Goal: Task Accomplishment & Management: Use online tool/utility

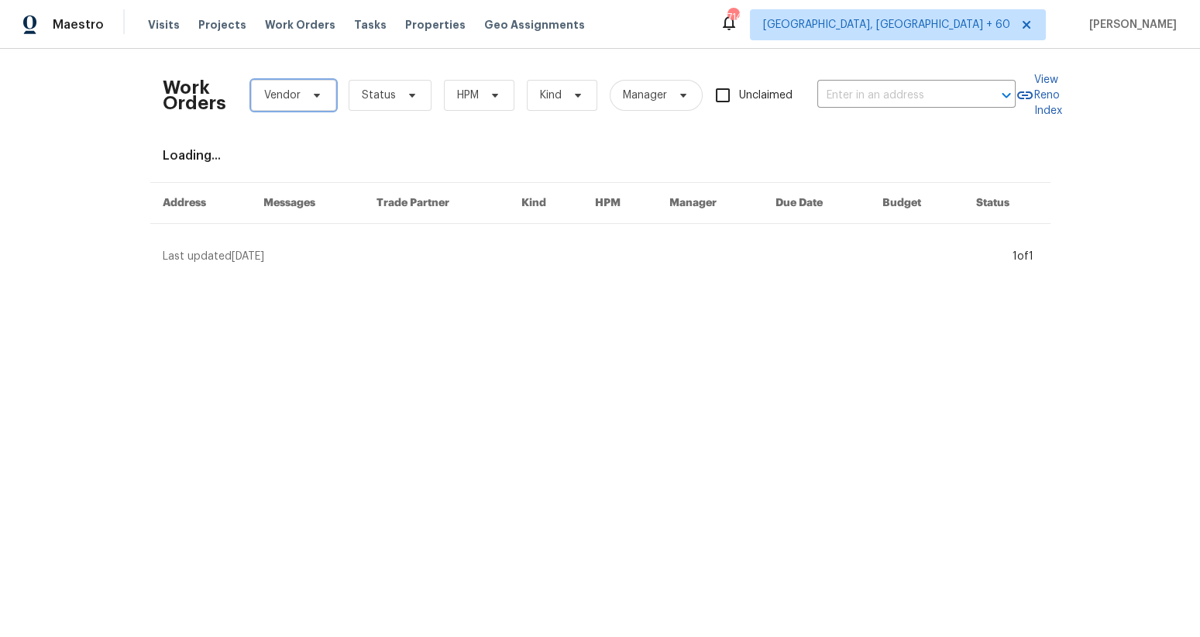
click at [306, 91] on span at bounding box center [314, 95] width 17 height 12
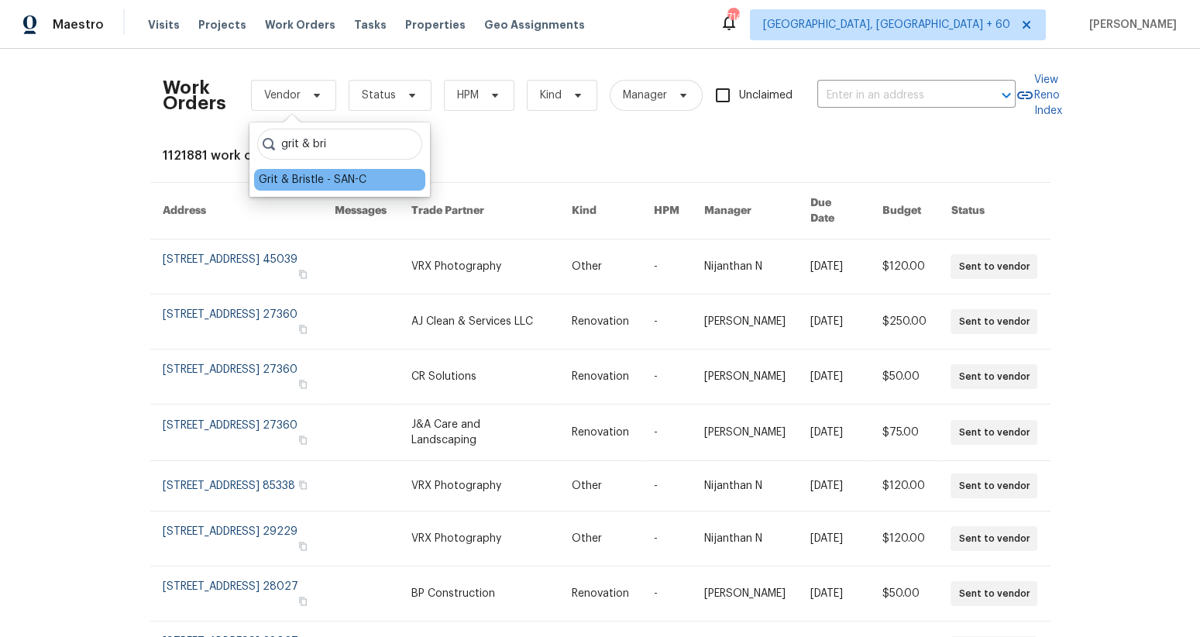
type input "grit & bri"
click at [317, 176] on div "Grit & Bristle - SAN-C" at bounding box center [313, 179] width 108 height 15
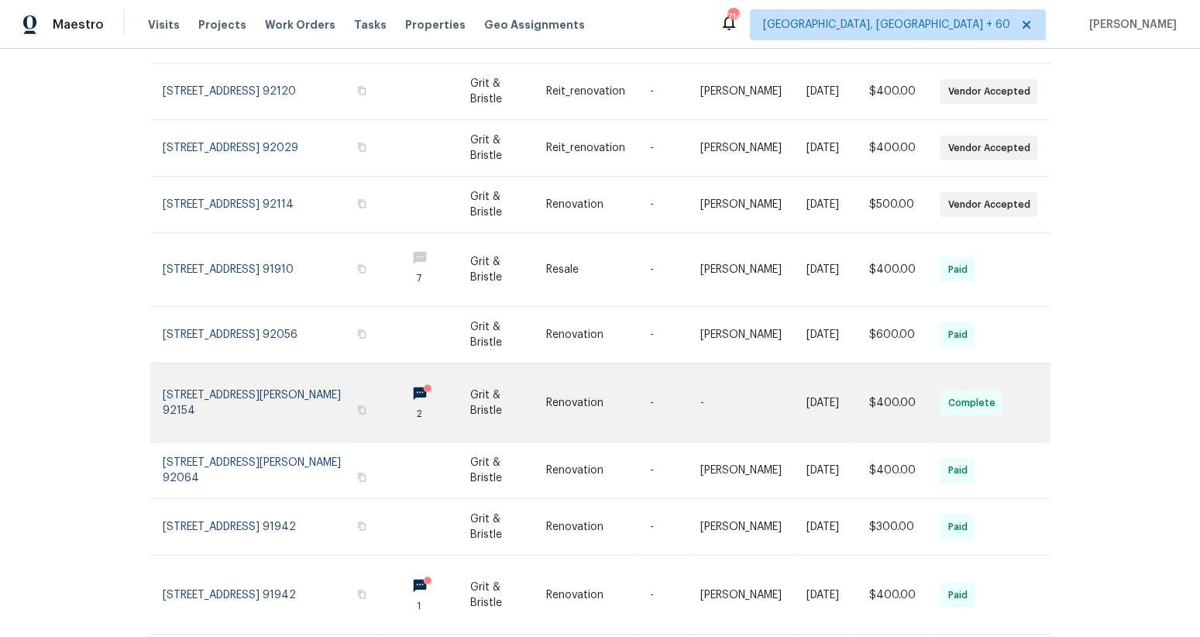
scroll to position [249, 0]
click at [582, 392] on link at bounding box center [598, 401] width 104 height 78
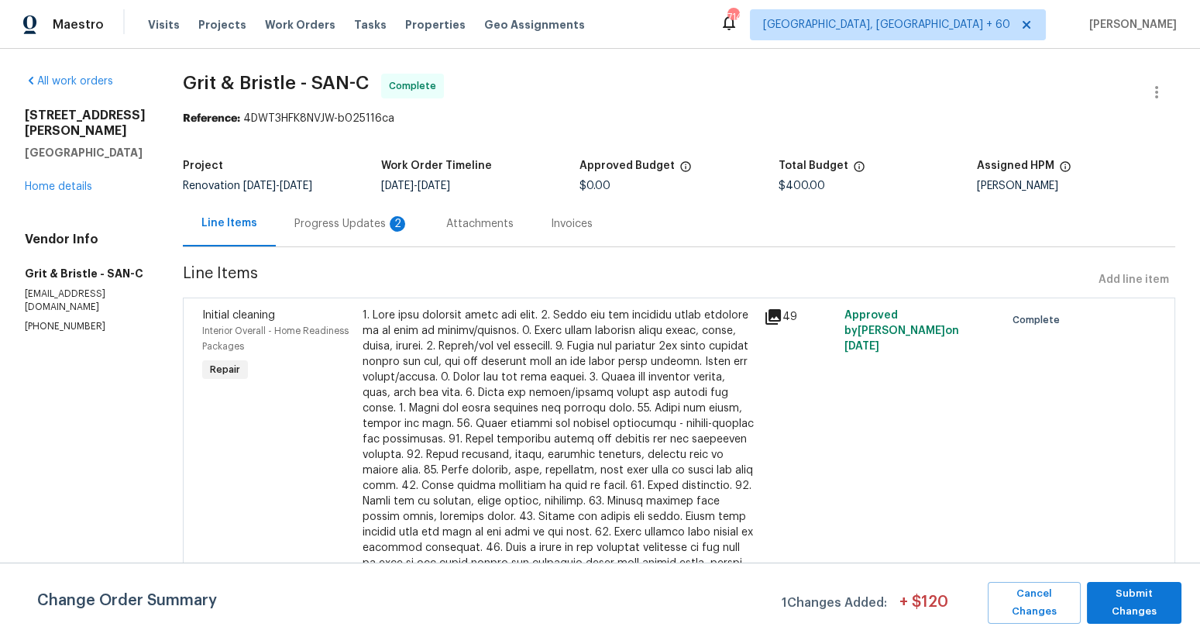
click at [352, 231] on div "Progress Updates 2" at bounding box center [351, 223] width 115 height 15
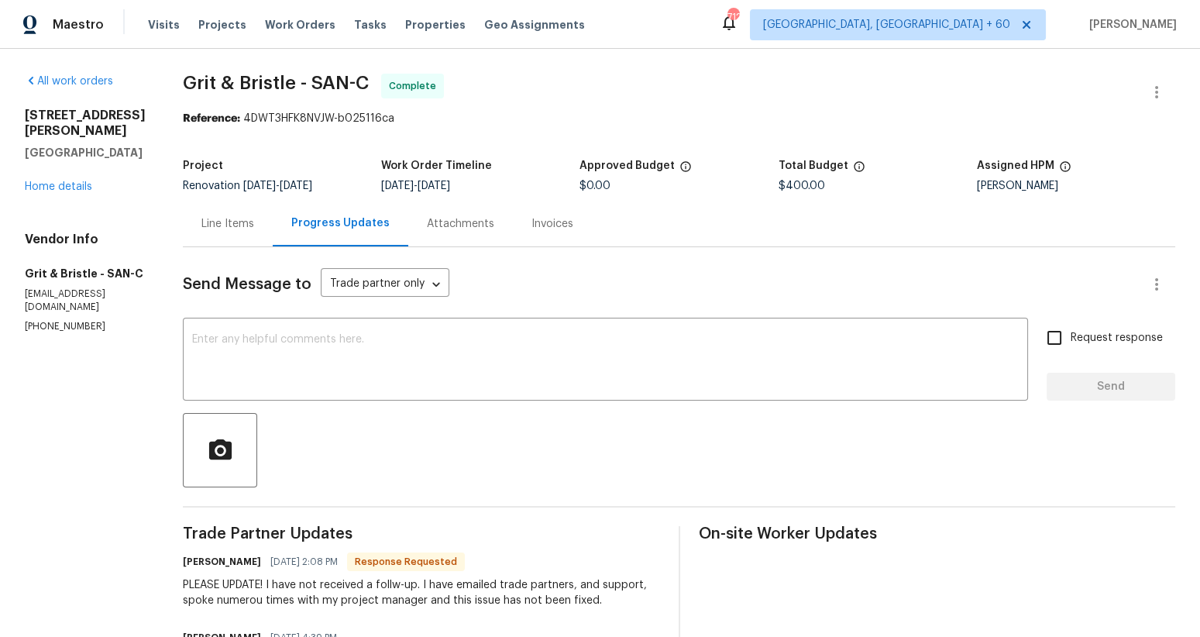
click at [215, 239] on div "Line Items" at bounding box center [228, 224] width 90 height 46
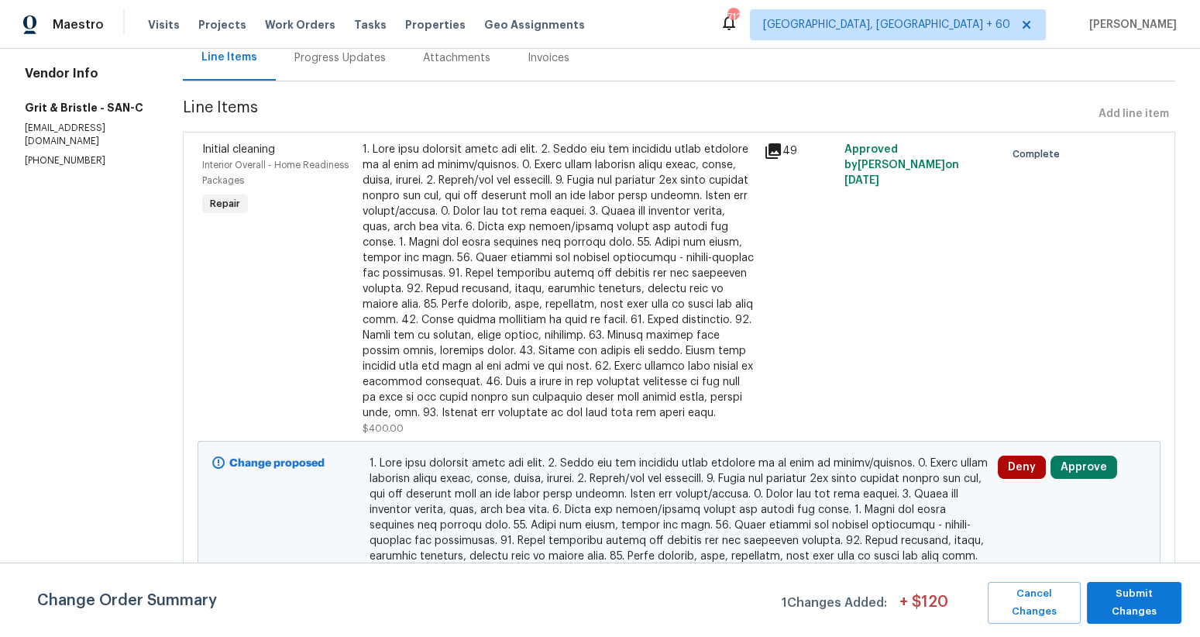
scroll to position [270, 0]
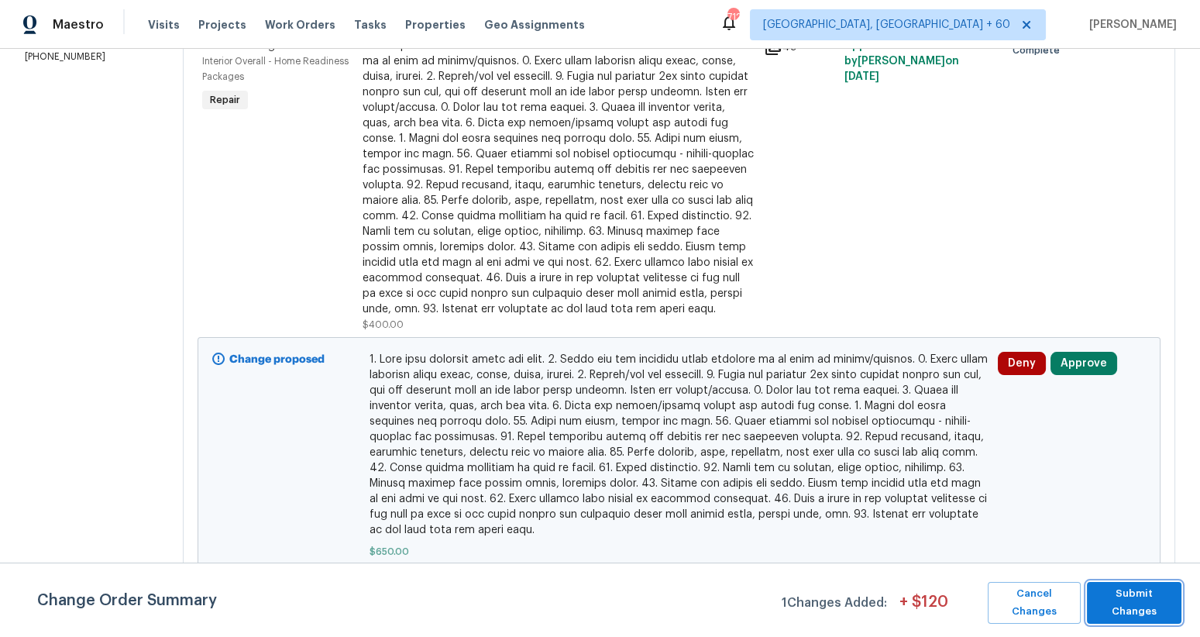
click at [1120, 602] on span "Submit Changes" at bounding box center [1134, 603] width 79 height 36
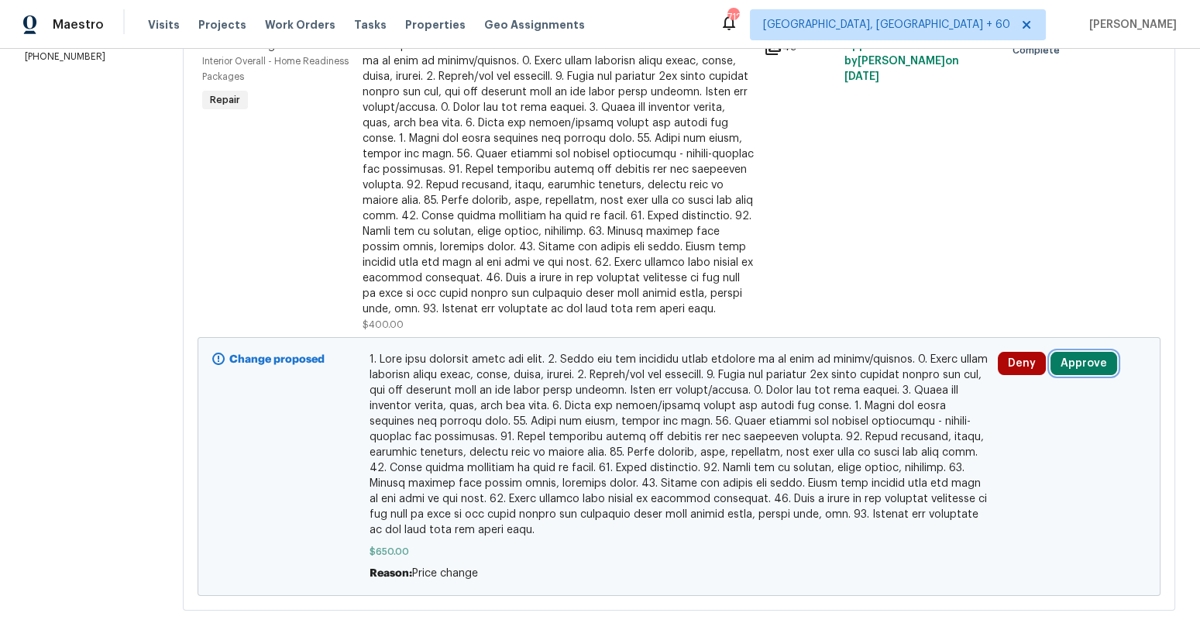
click at [1084, 365] on button "Approve" at bounding box center [1084, 363] width 67 height 23
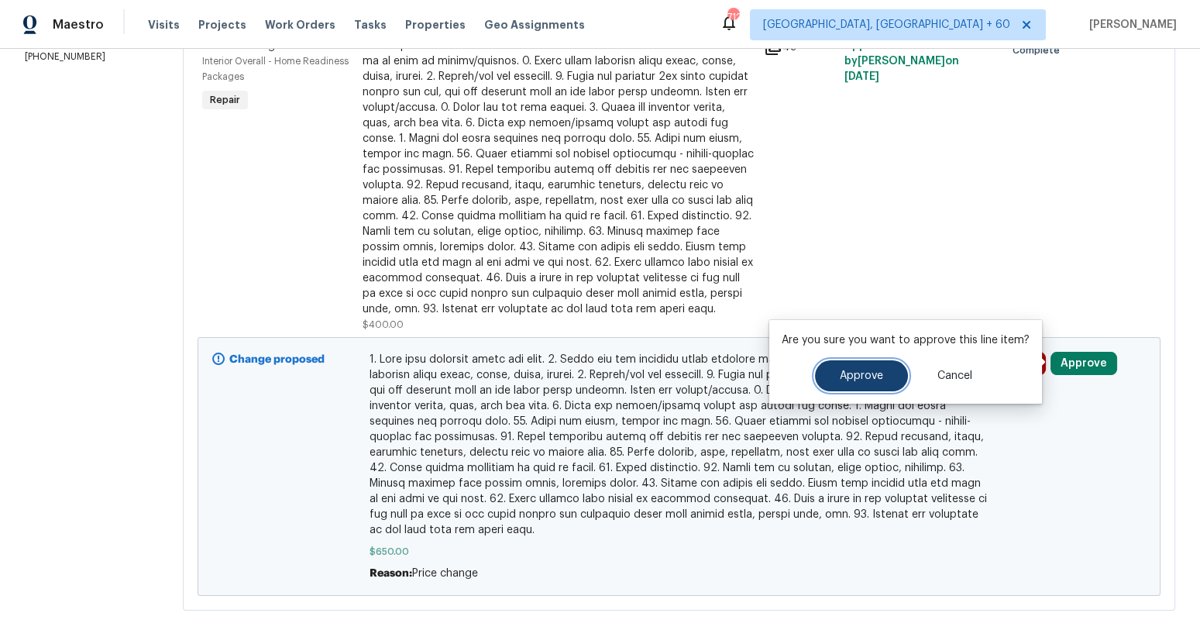
click at [876, 377] on span "Approve" at bounding box center [861, 376] width 43 height 12
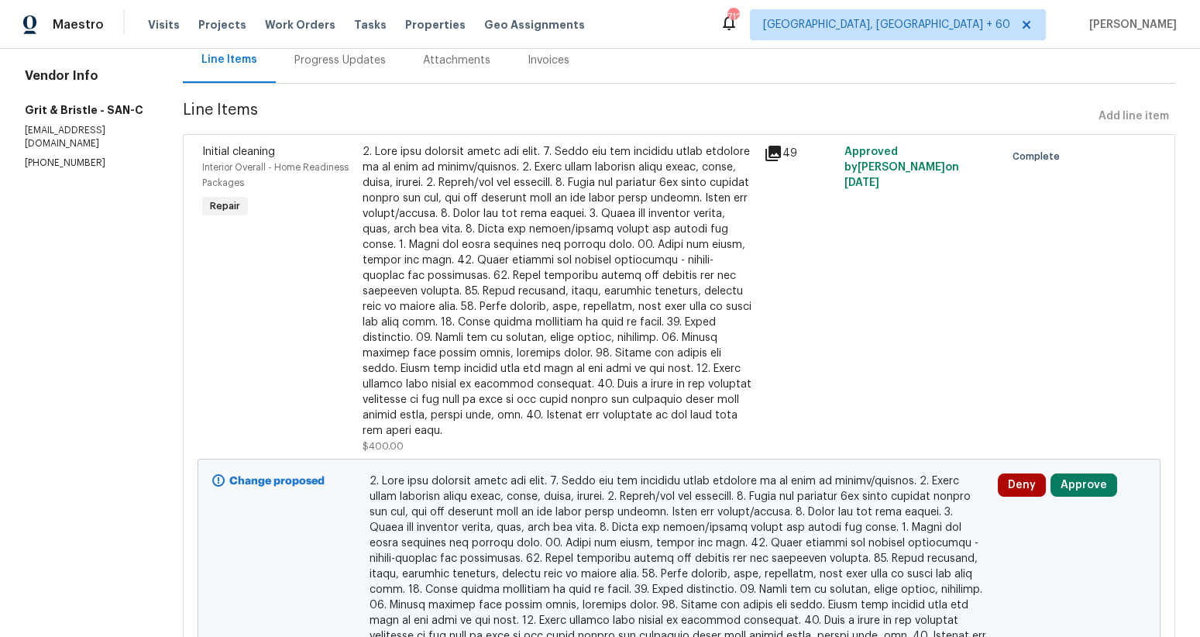
scroll to position [270, 0]
